Goal: Information Seeking & Learning: Find specific page/section

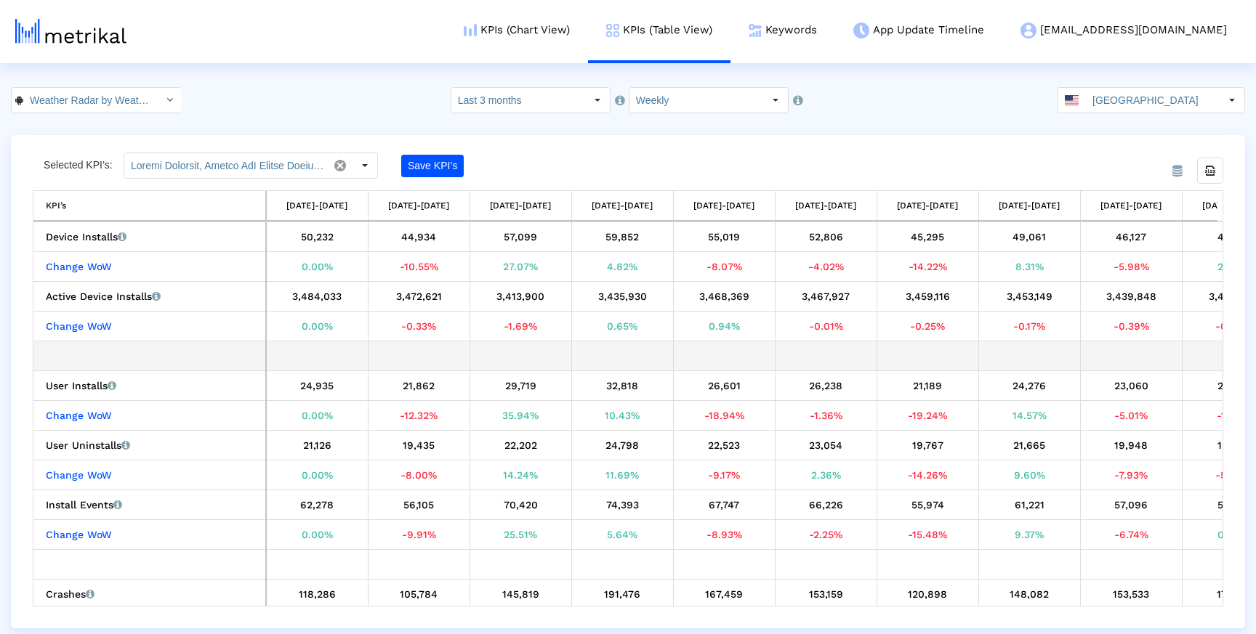
scroll to position [0, 371]
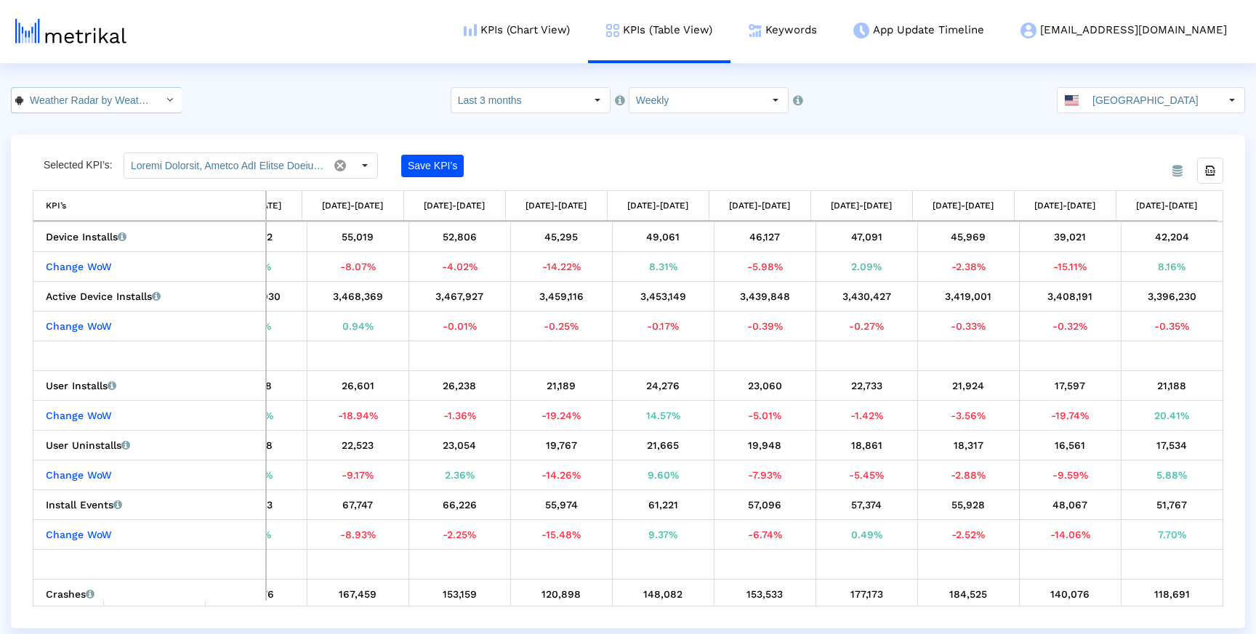
click at [158, 97] on div "Select" at bounding box center [169, 100] width 23 height 23
click at [826, 179] on div "Selected KPI’s: Save KPI’s Export all data KPI’s KPI’s 06/22/25-06/28/25 06/29/…" at bounding box center [628, 380] width 1190 height 454
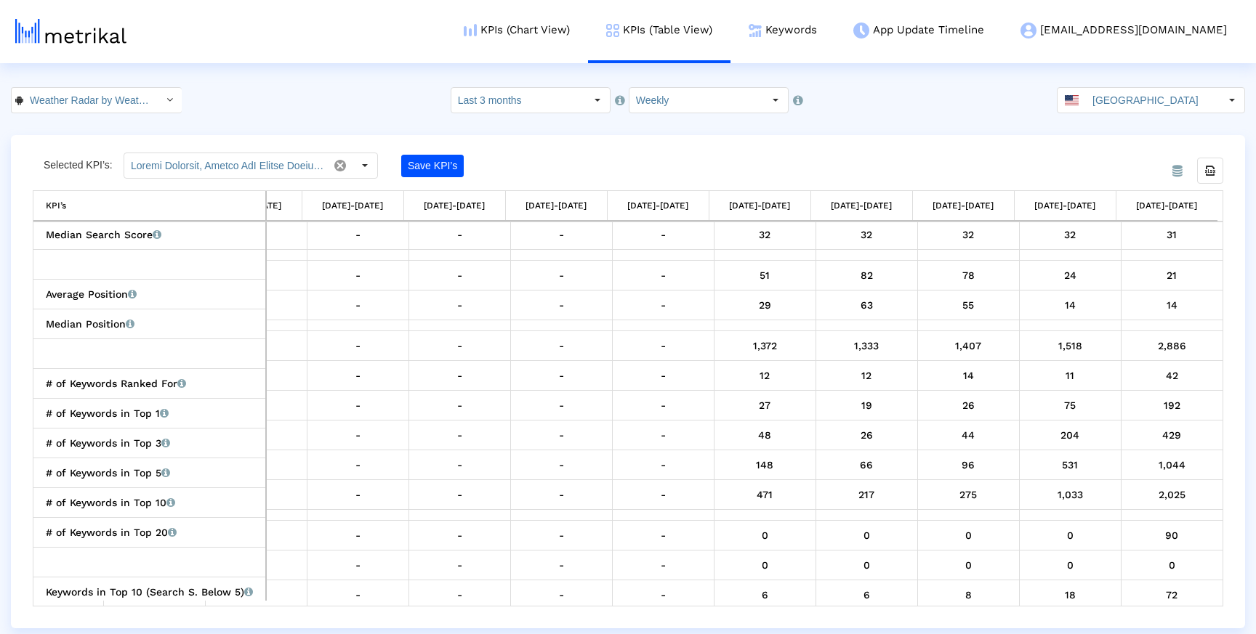
scroll to position [0, 0]
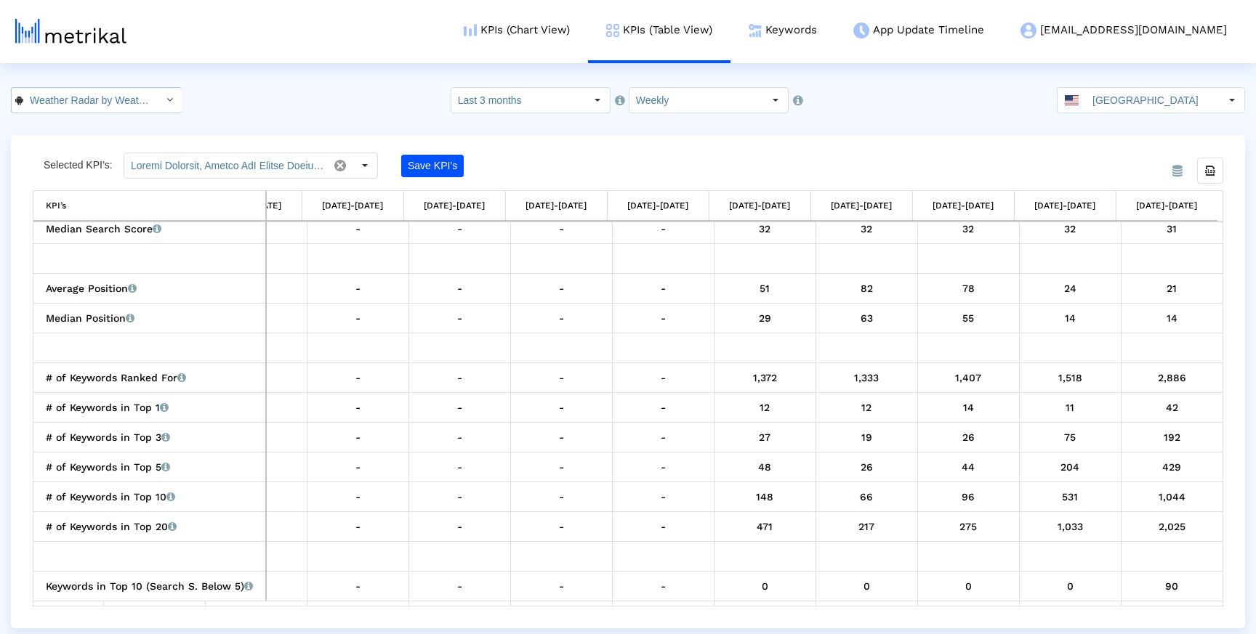
click at [137, 88] on input "Weather Radar by WeatherBug < com.aws.android >" at bounding box center [88, 100] width 131 height 25
click at [109, 130] on div "WeatherBug – Weather Forecast <281940292>" at bounding box center [89, 126] width 141 height 14
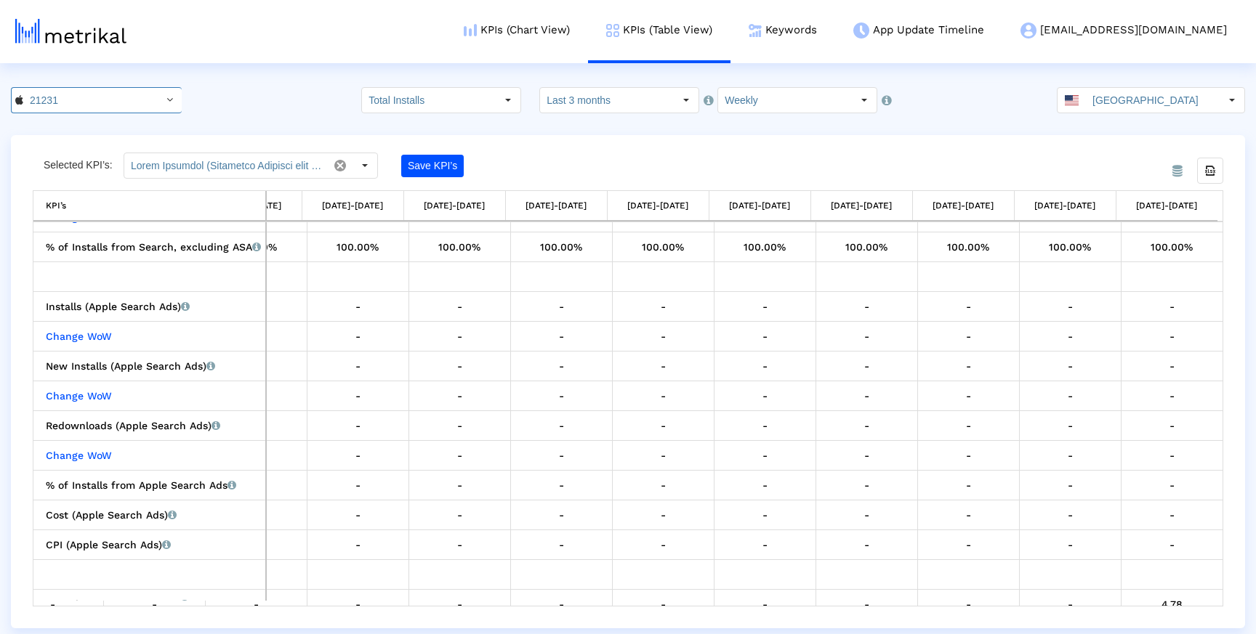
click at [751, 153] on div "Selected KPI’s: Save KPI’s" at bounding box center [479, 166] width 893 height 26
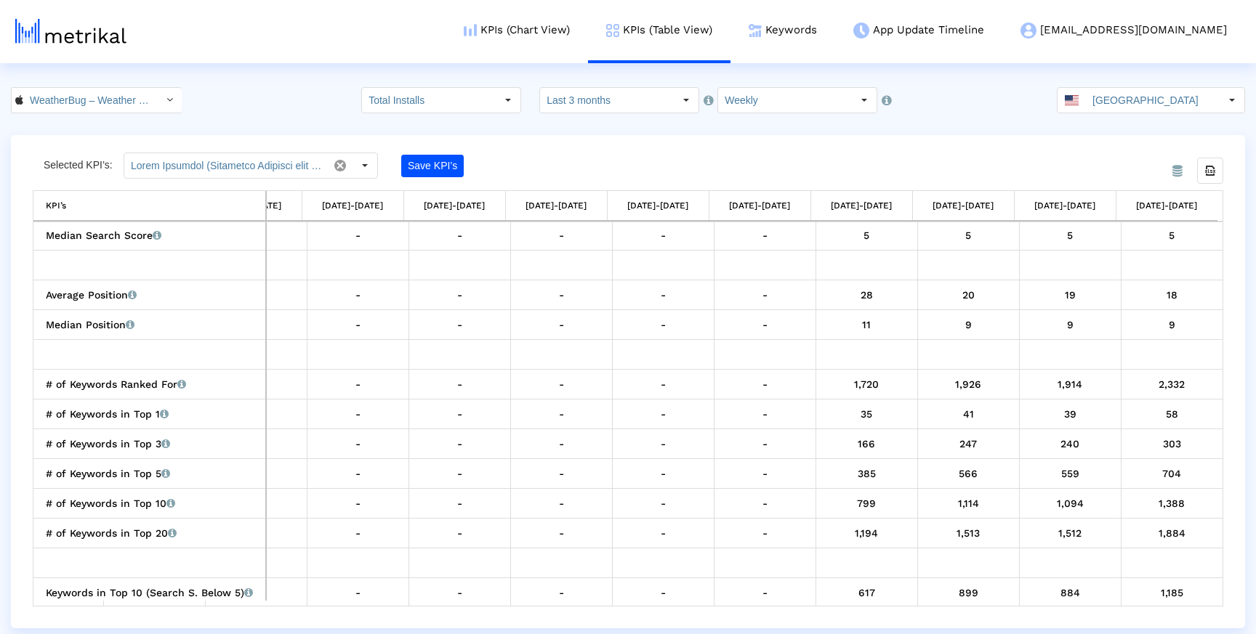
click at [892, 161] on div "Selected KPI’s: Save KPI’s" at bounding box center [479, 166] width 893 height 26
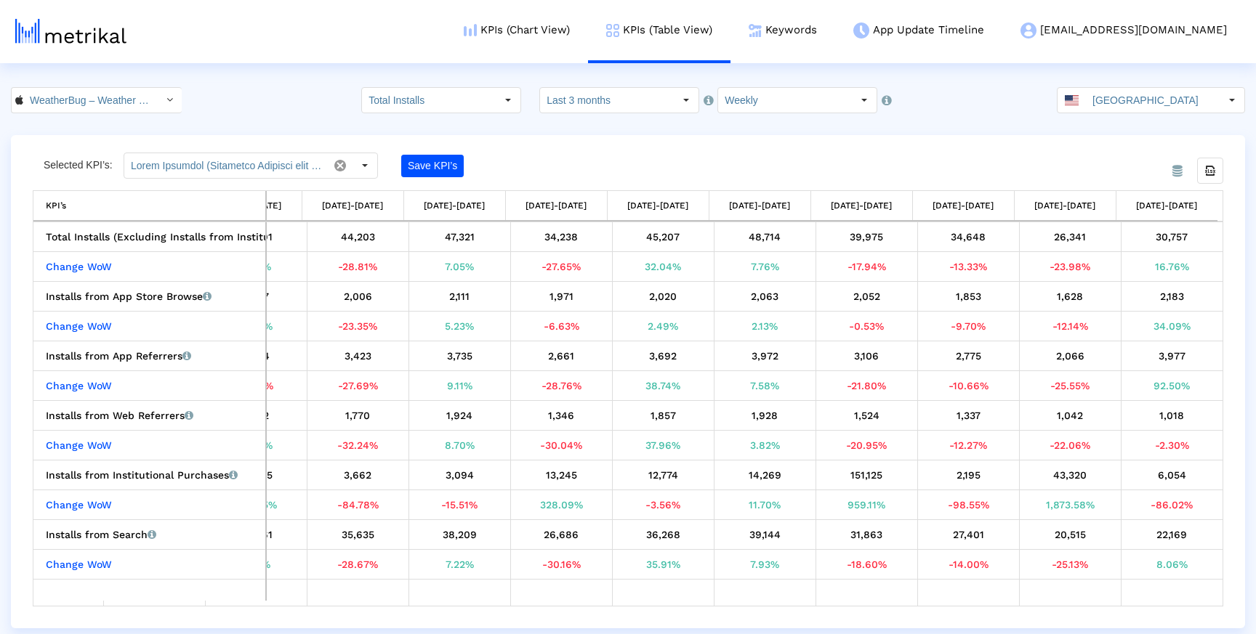
click at [683, 148] on div "From Database Selected KPI’s: Save KPI’s Export all data KPI’s KPI’s 06/22/25-0…" at bounding box center [628, 381] width 1234 height 493
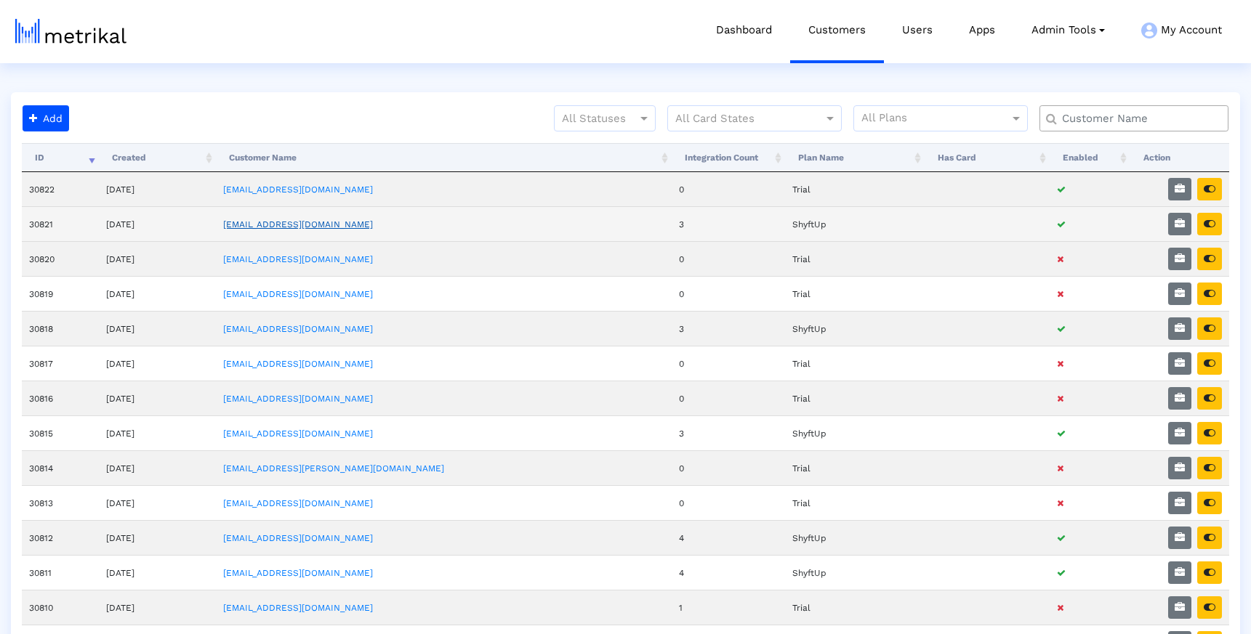
click at [339, 226] on link "weatherbug@shyftup.com" at bounding box center [298, 224] width 150 height 10
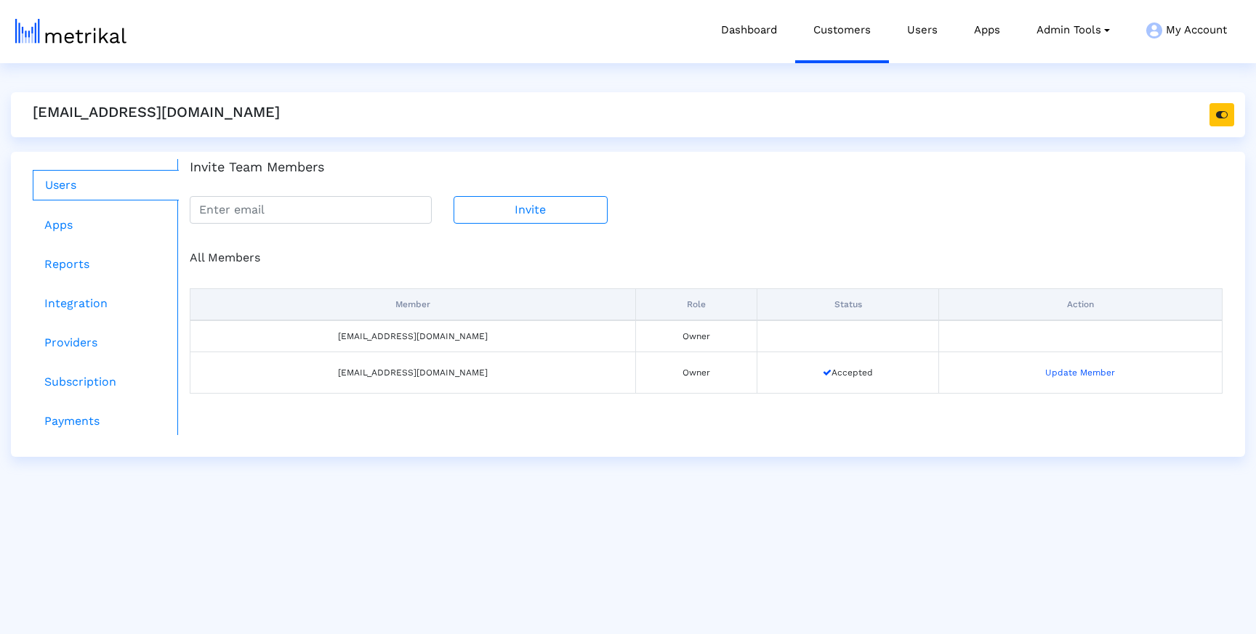
click at [442, 265] on div "All Members" at bounding box center [706, 257] width 1054 height 17
click at [850, 39] on link "Customers" at bounding box center [842, 30] width 94 height 60
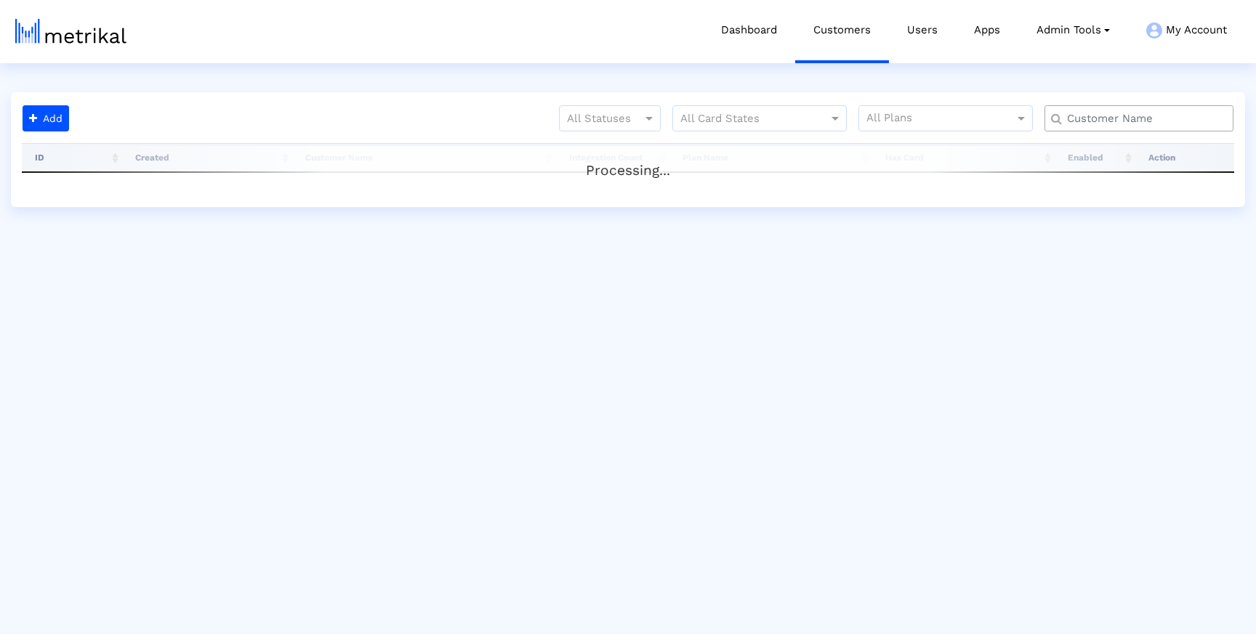
click at [1135, 108] on div at bounding box center [1138, 118] width 189 height 26
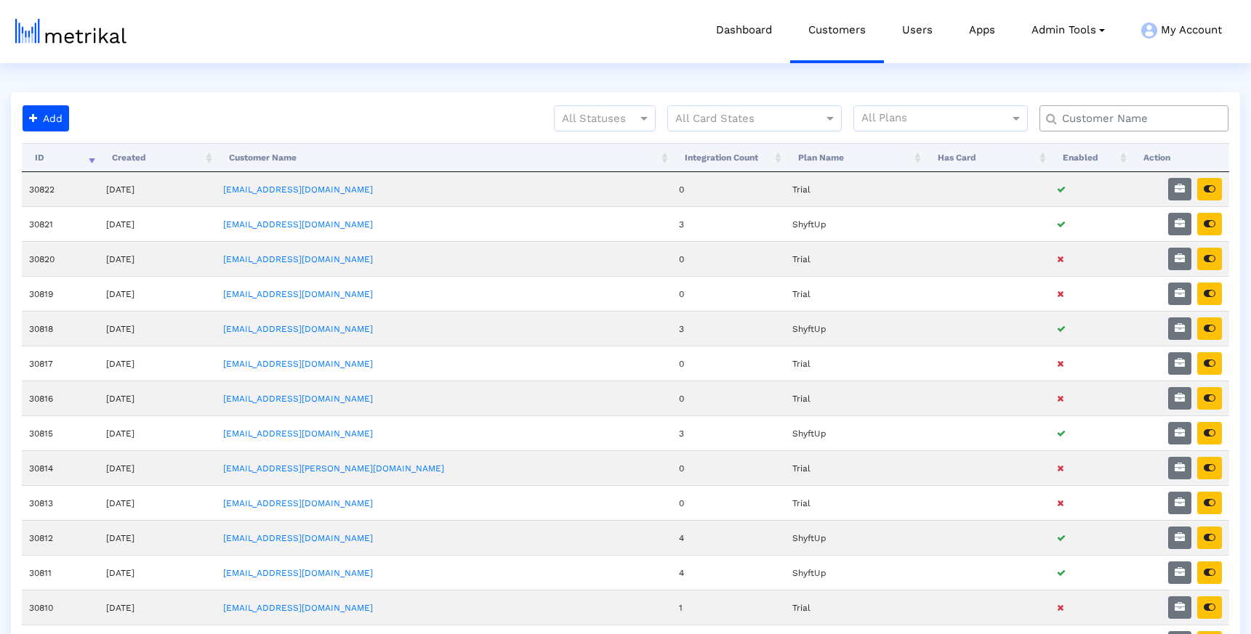
click at [1134, 114] on input "text" at bounding box center [1137, 118] width 171 height 15
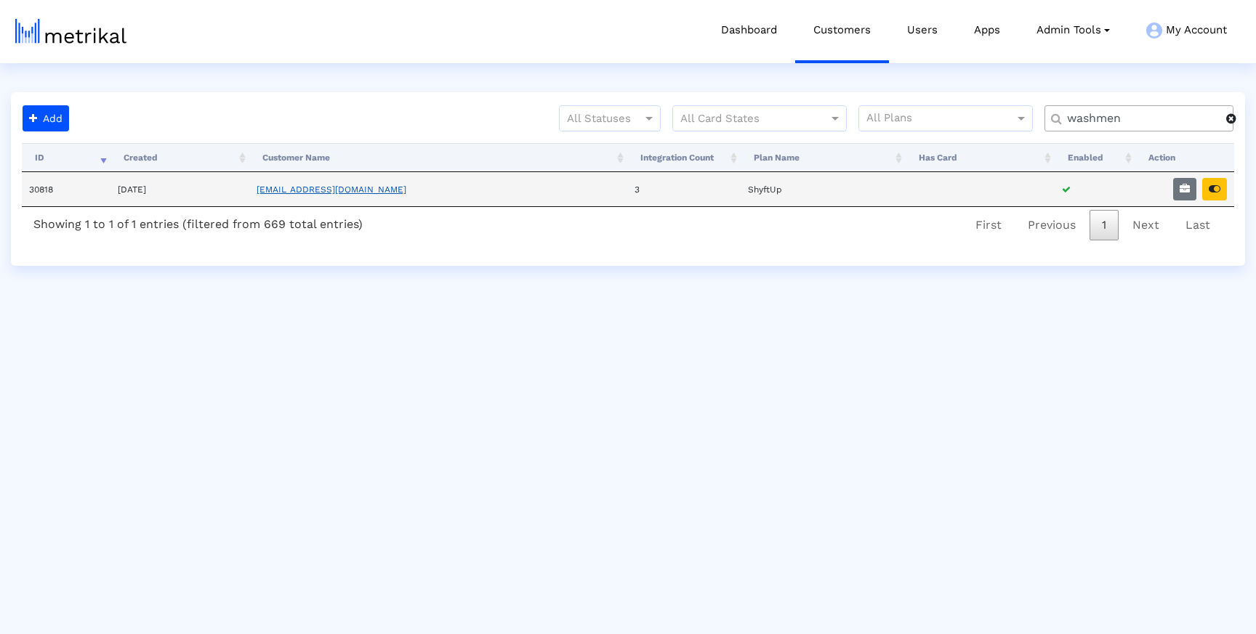
type input "washmen"
click at [334, 185] on link "[EMAIL_ADDRESS][DOMAIN_NAME]" at bounding box center [332, 190] width 150 height 10
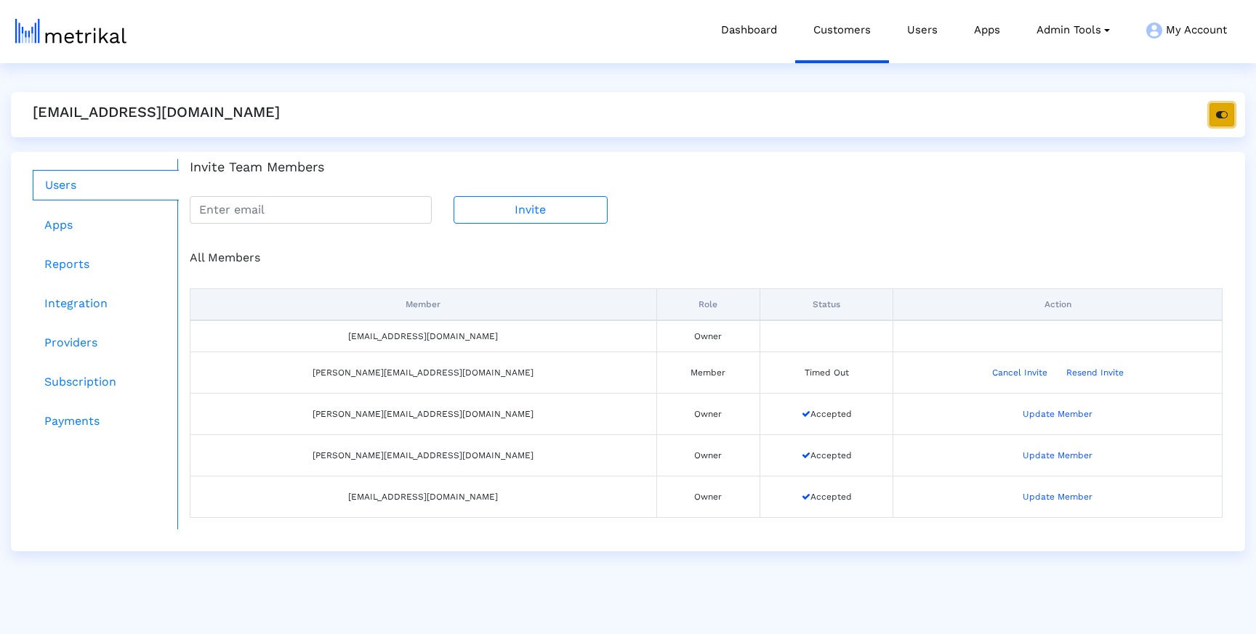
click at [1223, 110] on icon "button" at bounding box center [1222, 115] width 12 height 10
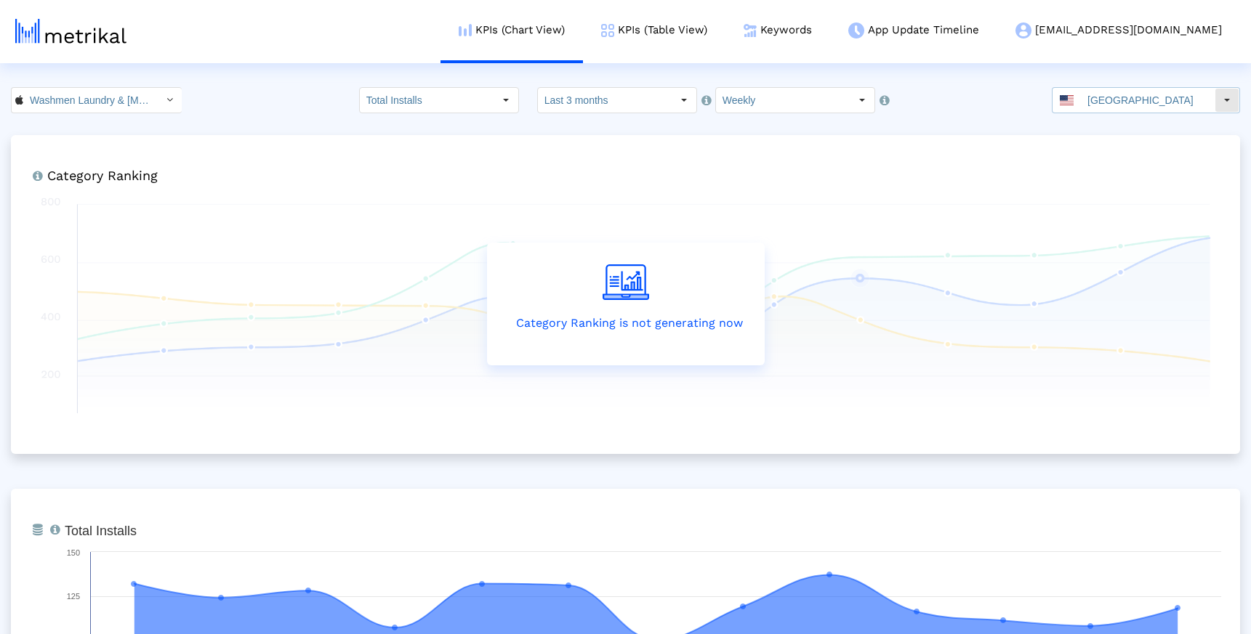
click at [1139, 105] on input "[GEOGRAPHIC_DATA]" at bounding box center [1148, 100] width 134 height 25
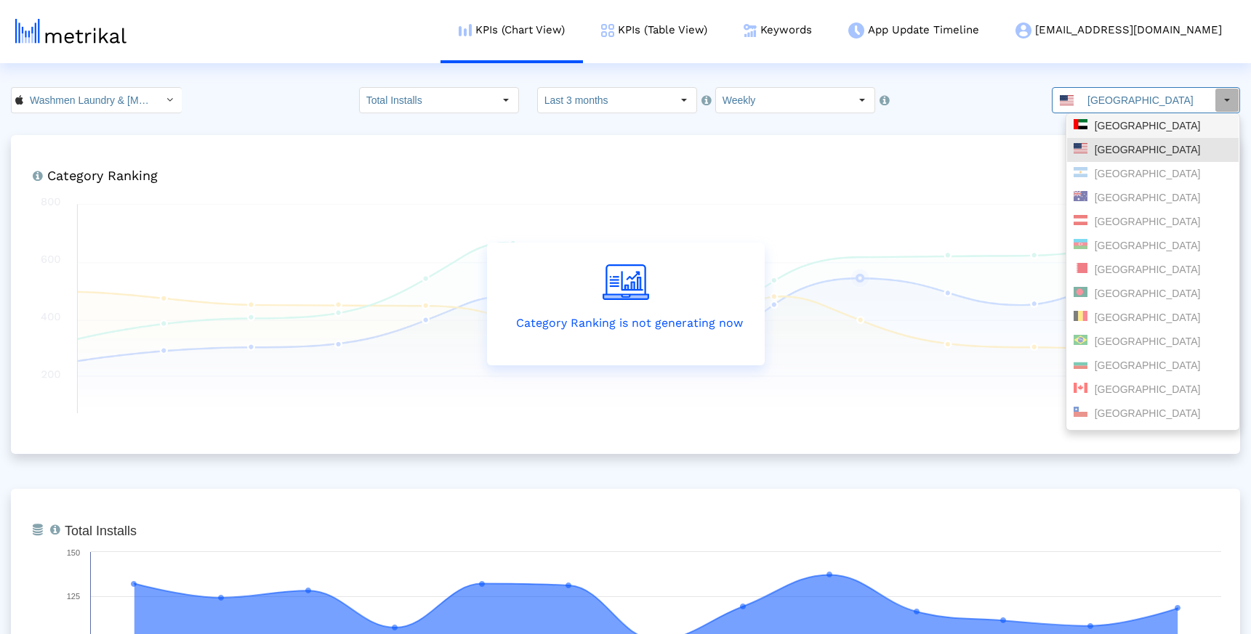
click at [1139, 134] on div "[GEOGRAPHIC_DATA]" at bounding box center [1152, 126] width 171 height 24
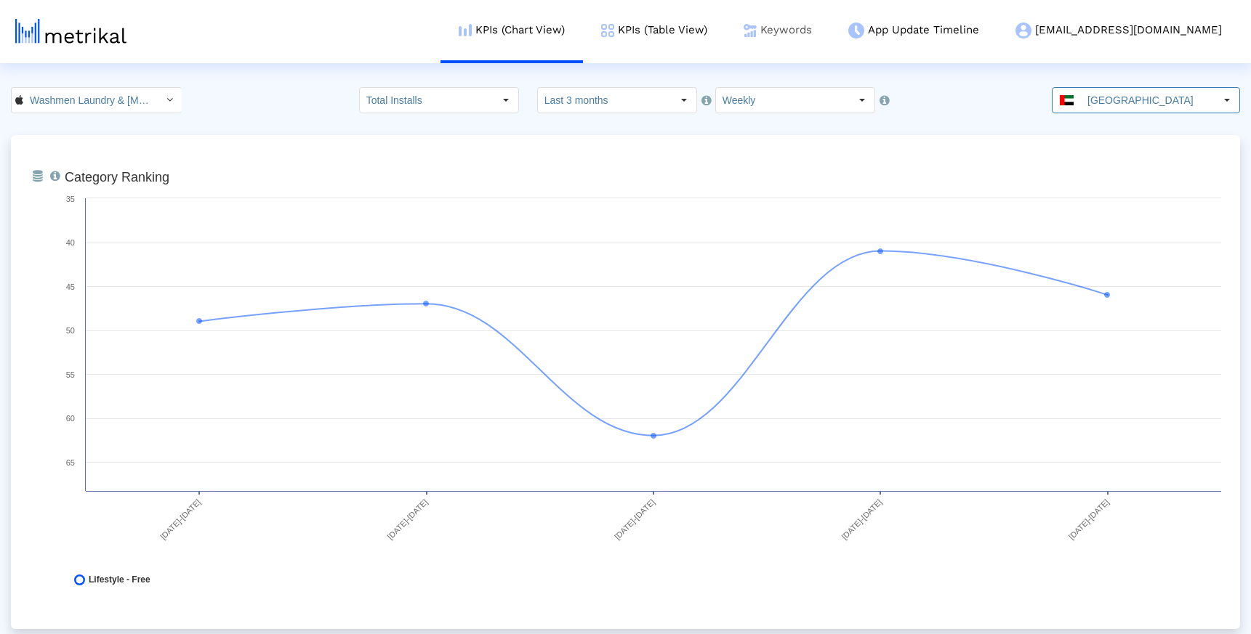
click at [825, 28] on link "Keywords" at bounding box center [777, 30] width 105 height 60
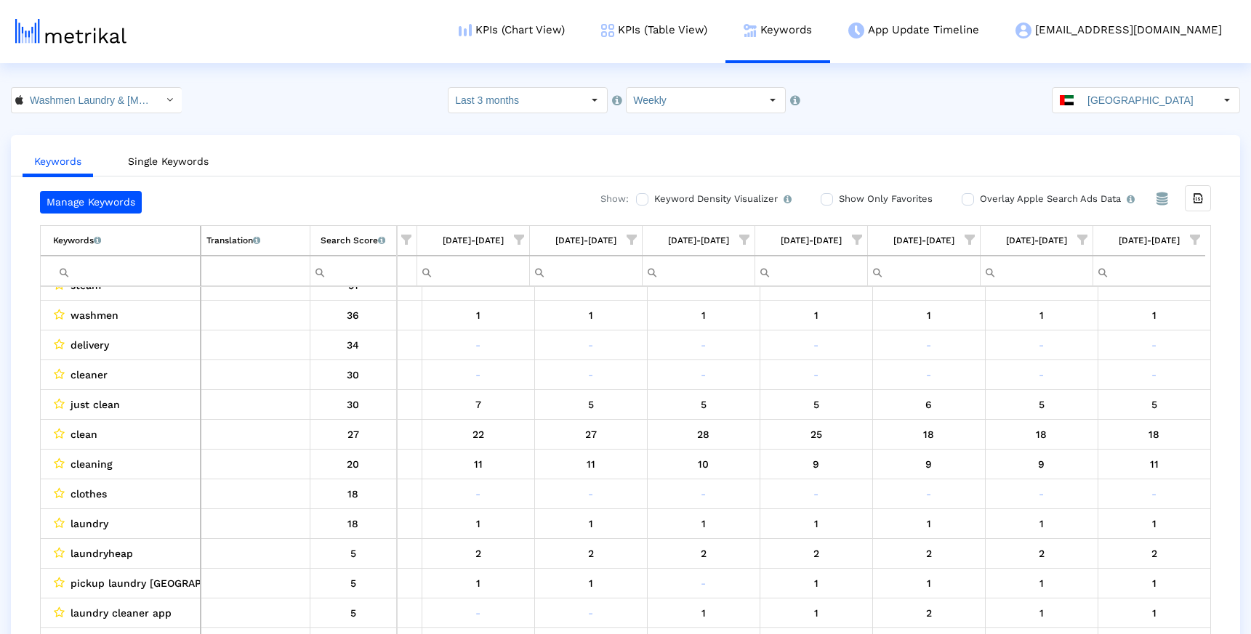
scroll to position [57, 93]
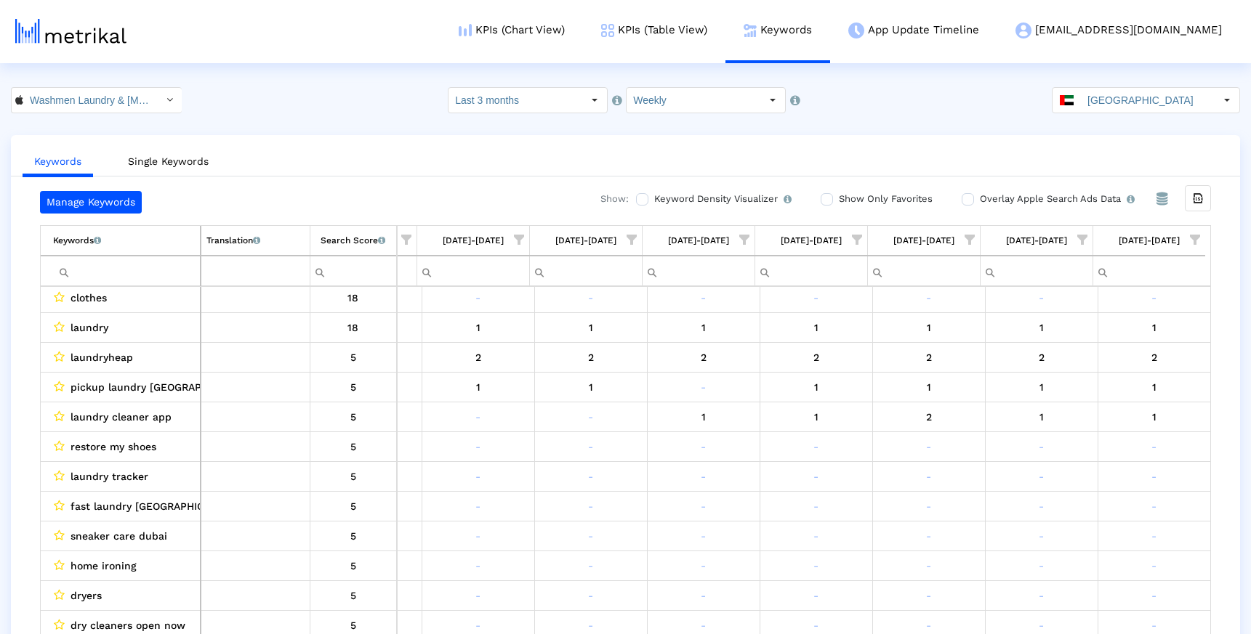
click at [86, 323] on span "laundry" at bounding box center [89, 327] width 38 height 19
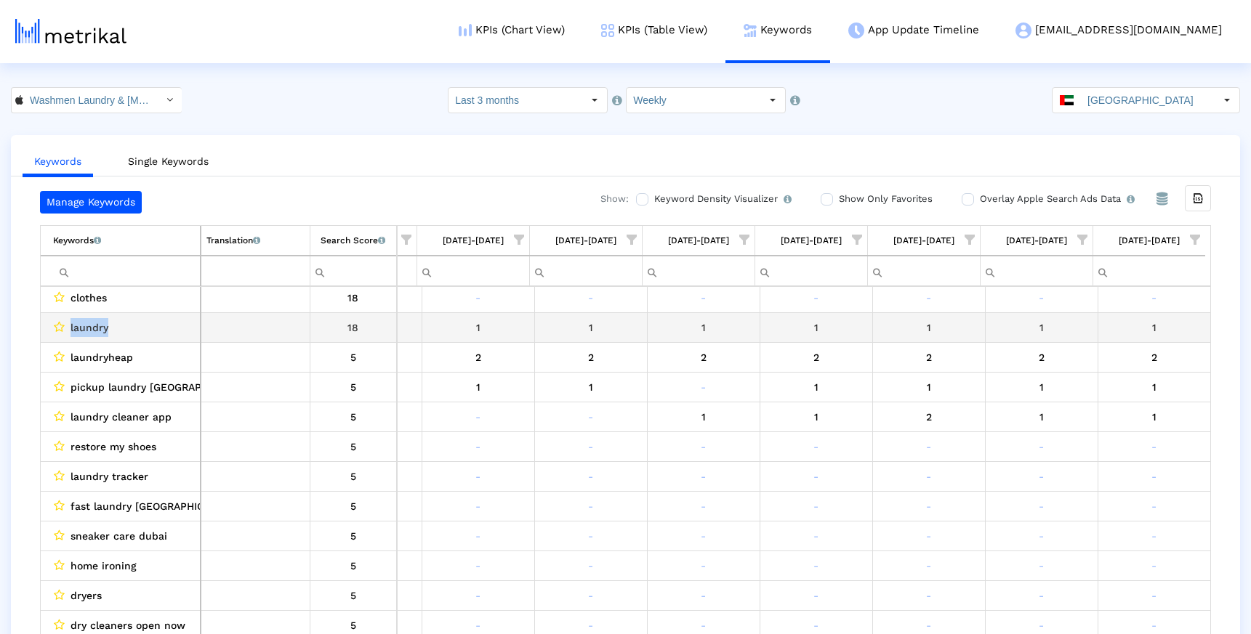
click at [117, 328] on div "laundry" at bounding box center [124, 327] width 142 height 19
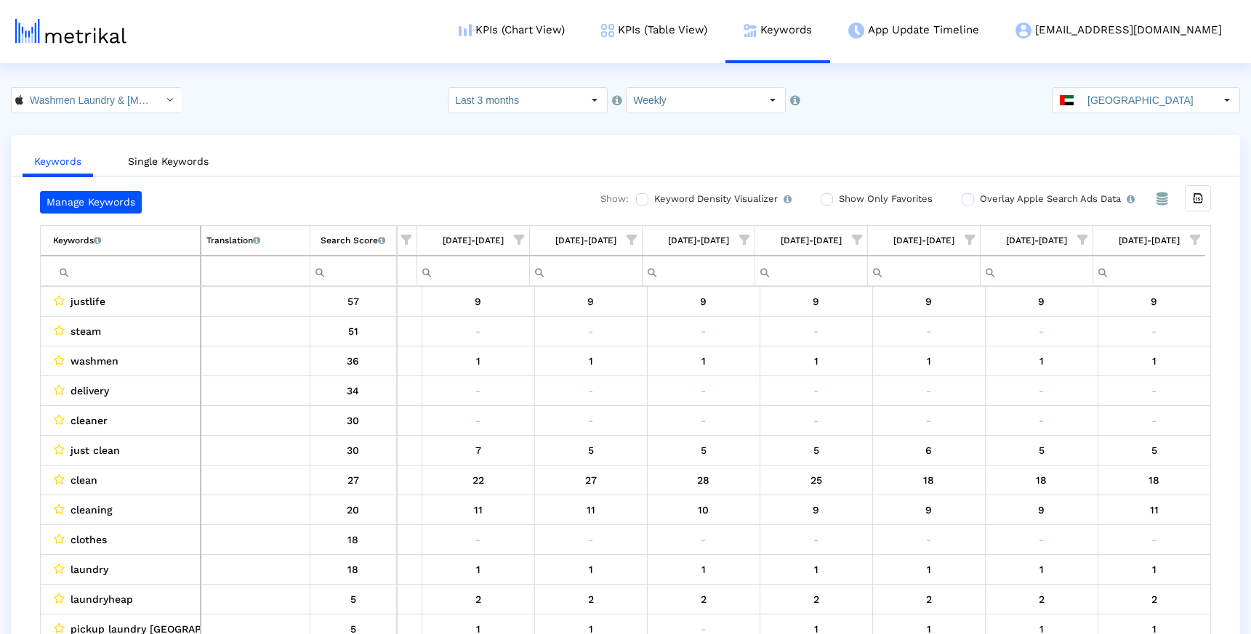
click at [625, 148] on ul "Keywords Single Keywords" at bounding box center [625, 159] width 1229 height 34
click at [1145, 92] on input "[GEOGRAPHIC_DATA]" at bounding box center [1148, 100] width 134 height 25
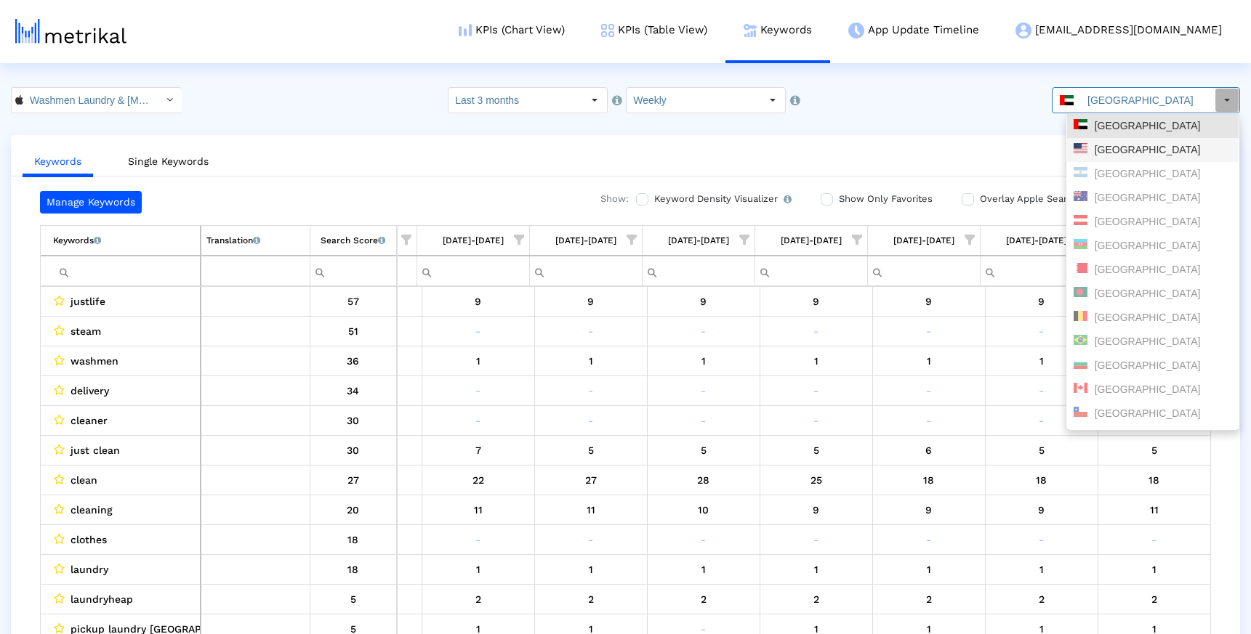
click at [1122, 145] on div "[GEOGRAPHIC_DATA]" at bounding box center [1152, 150] width 158 height 14
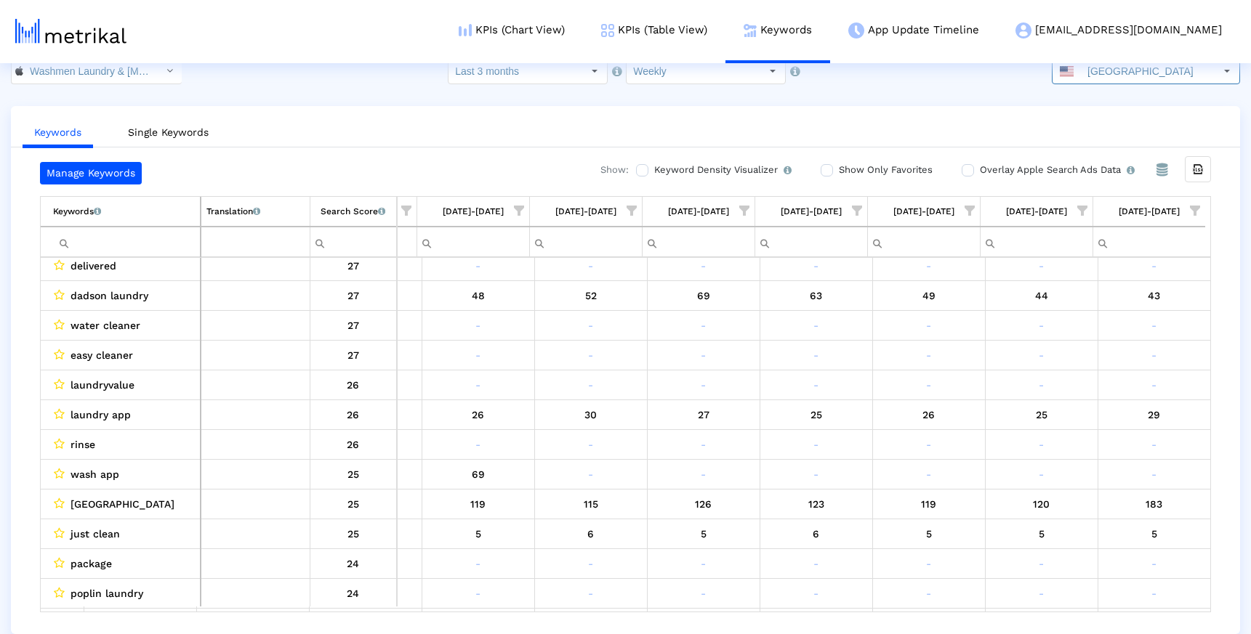
click at [110, 240] on input "Filter cell" at bounding box center [126, 242] width 147 height 24
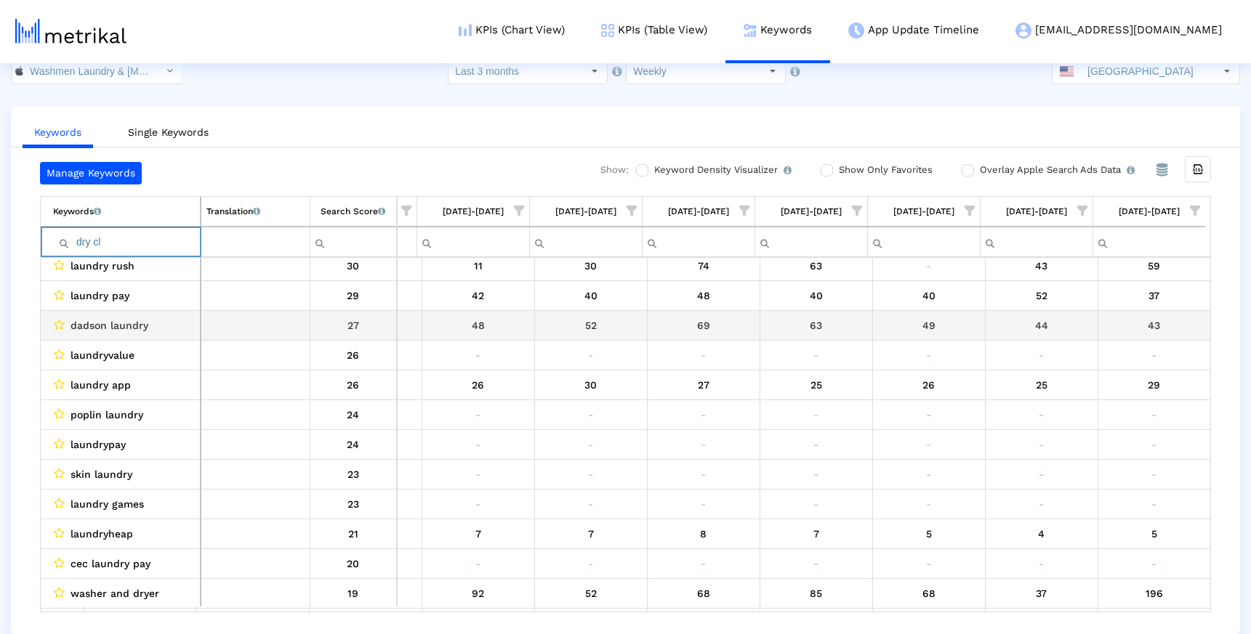
type input "dry cle"
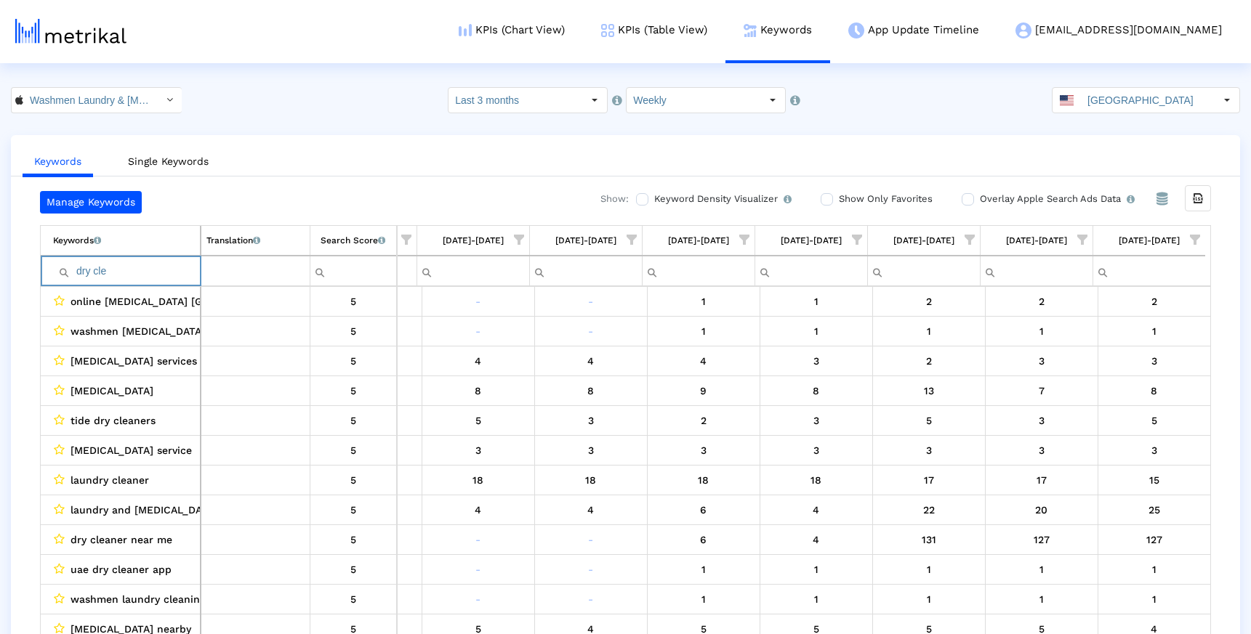
click at [117, 274] on input "dry cle" at bounding box center [126, 271] width 147 height 24
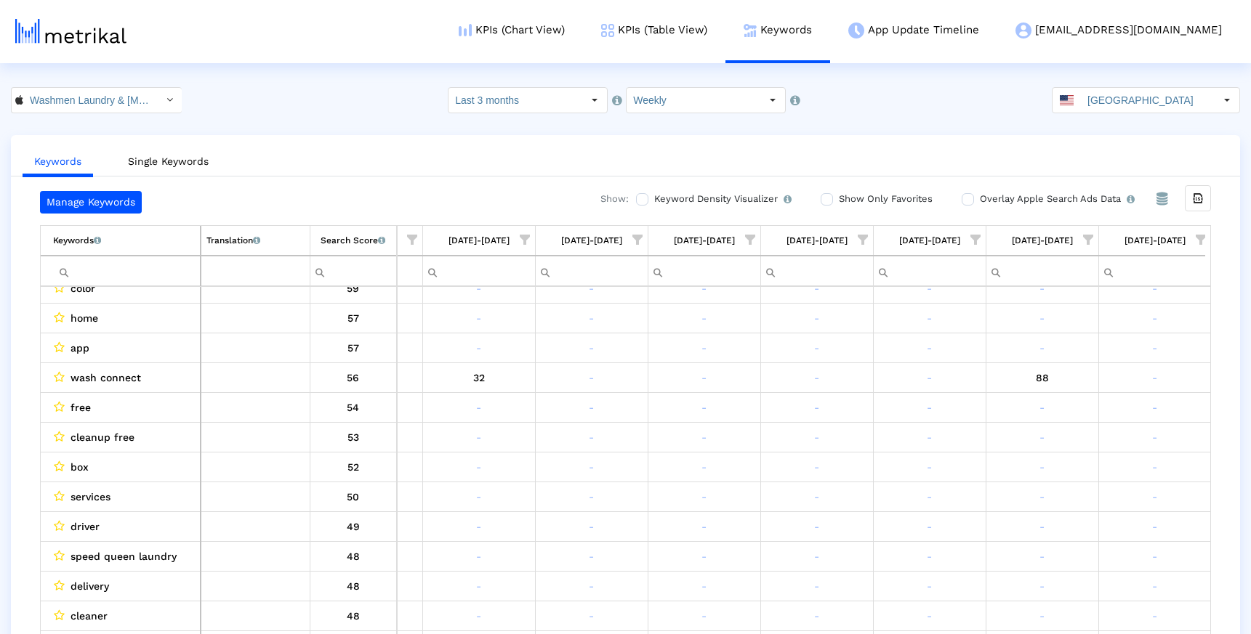
click at [427, 174] on ul "Keywords Single Keywords" at bounding box center [625, 159] width 1229 height 34
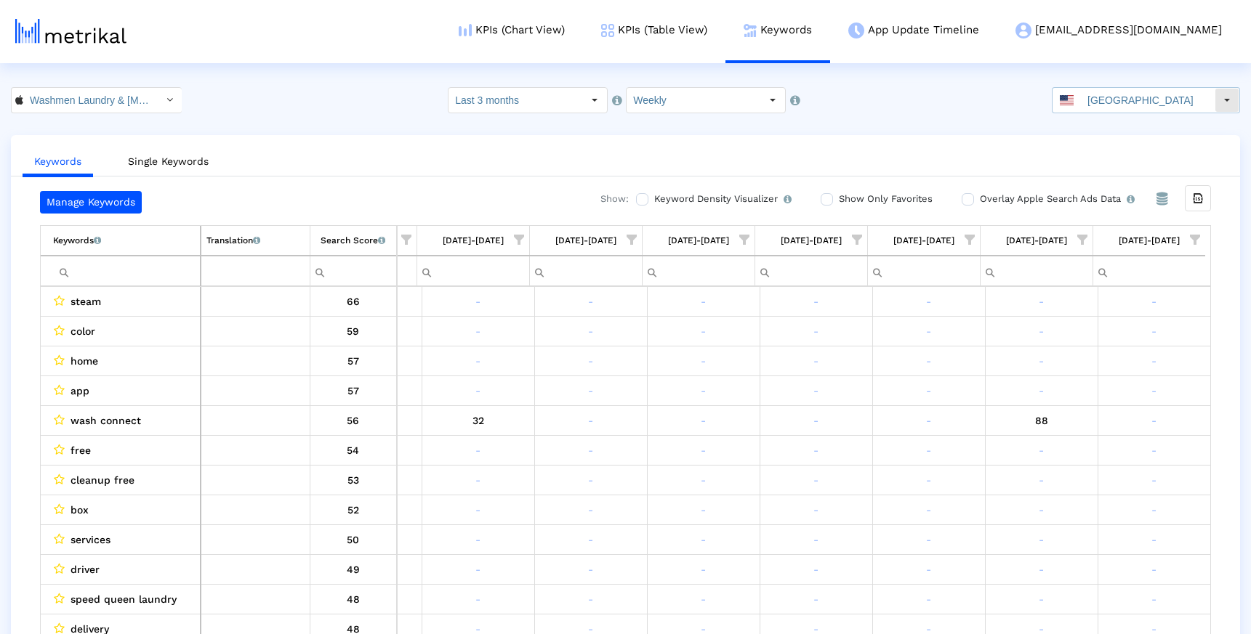
click at [1119, 86] on html "KPIs (Chart View) KPIs (Table View) Keywords App Update Timeline [EMAIL_ADDRESS…" at bounding box center [625, 331] width 1251 height 663
click at [1118, 95] on input "[GEOGRAPHIC_DATA]" at bounding box center [1148, 100] width 134 height 25
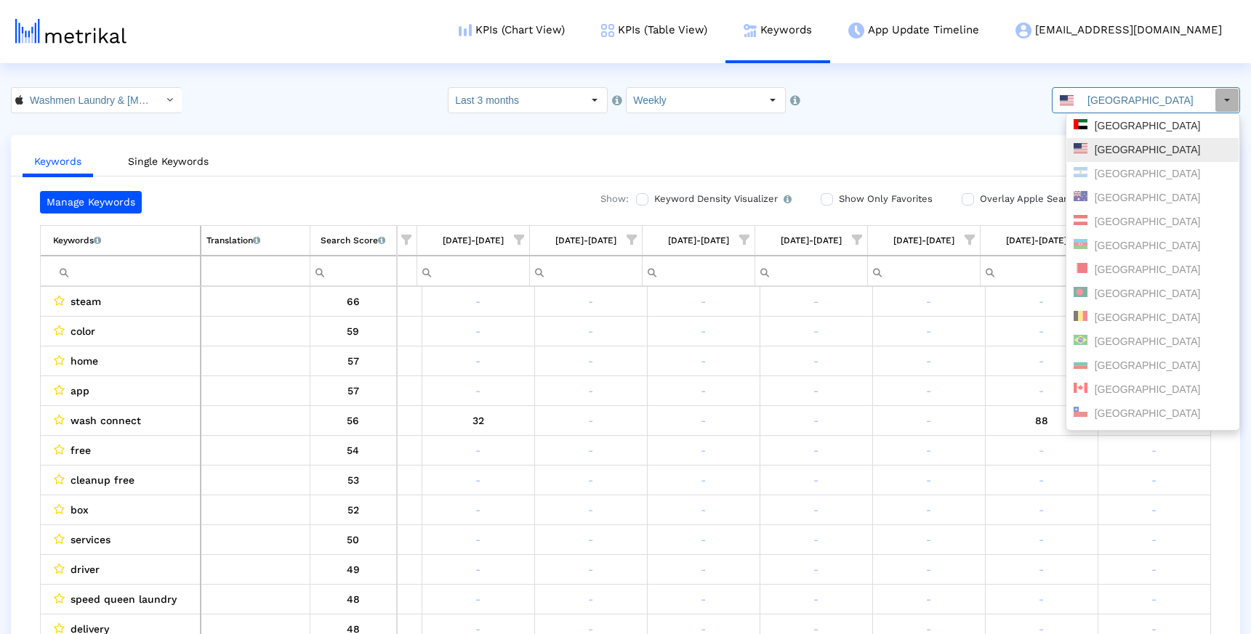
click at [1124, 117] on div "[GEOGRAPHIC_DATA]" at bounding box center [1152, 126] width 171 height 24
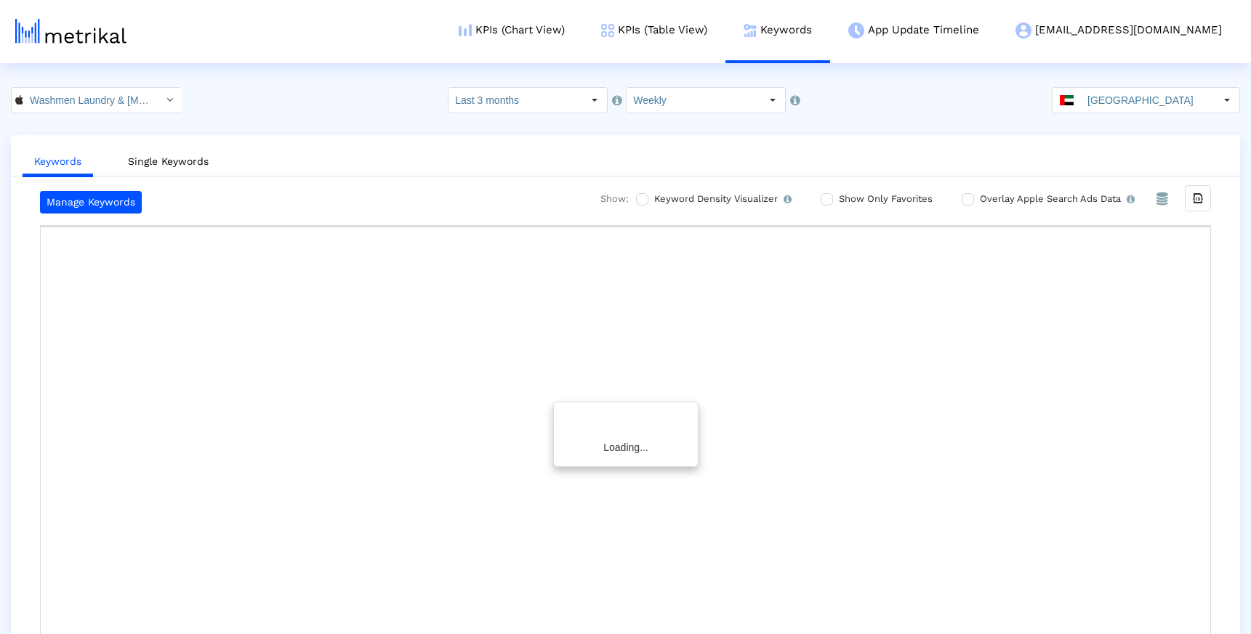
click at [895, 152] on ul "Keywords Single Keywords" at bounding box center [625, 159] width 1229 height 34
